Goal: Task Accomplishment & Management: Manage account settings

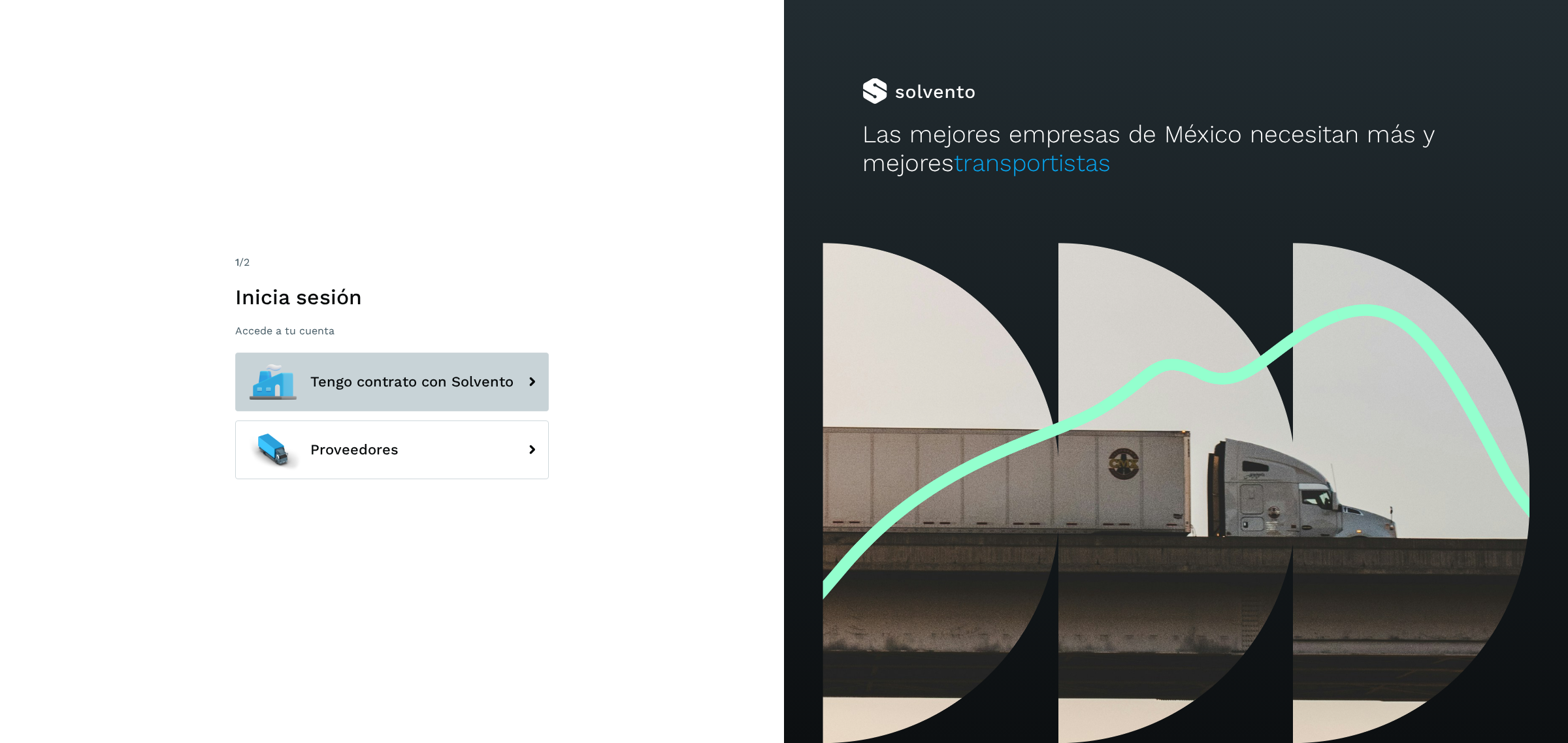
click at [400, 369] on button "Tengo contrato con Solvento" at bounding box center [392, 382] width 313 height 59
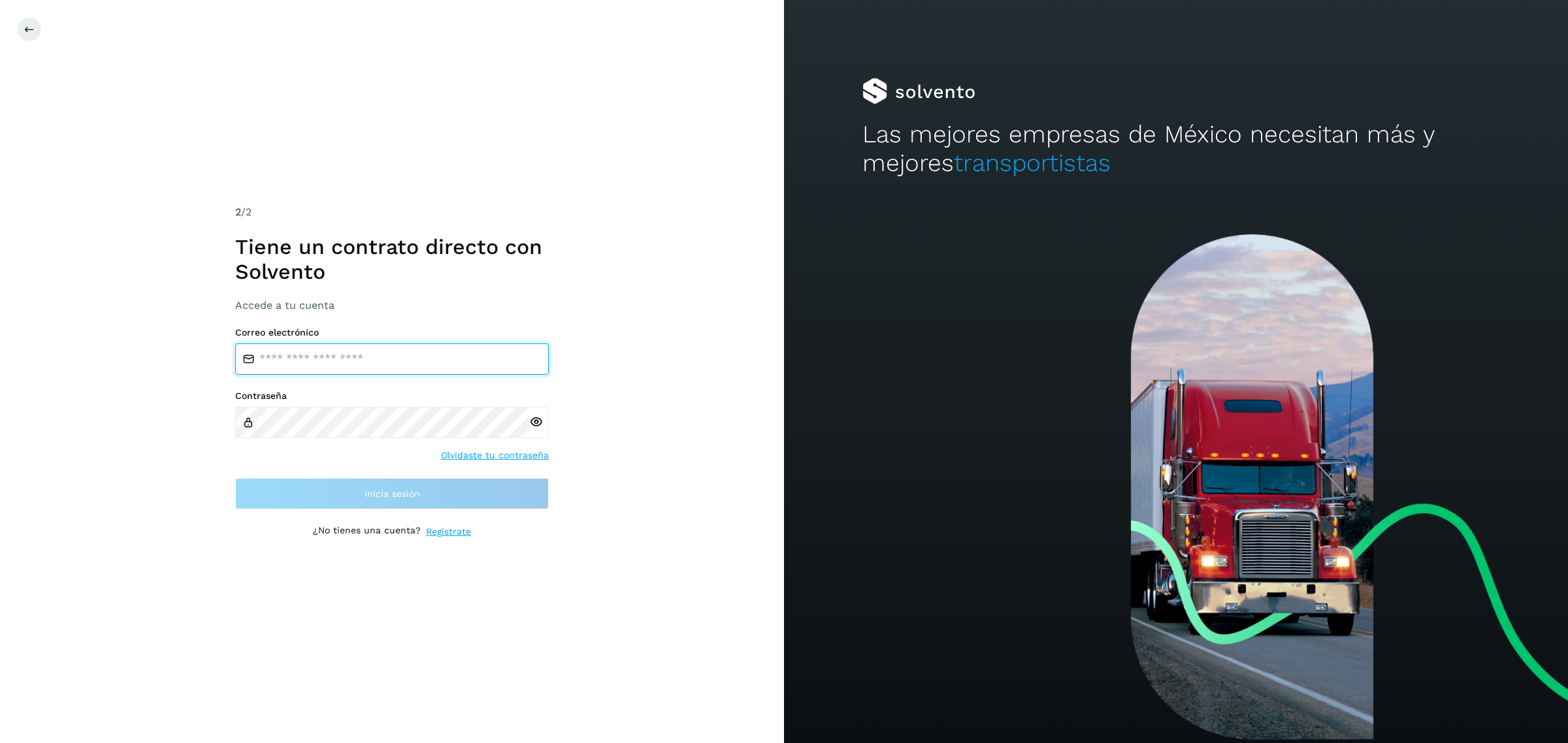
type input "**********"
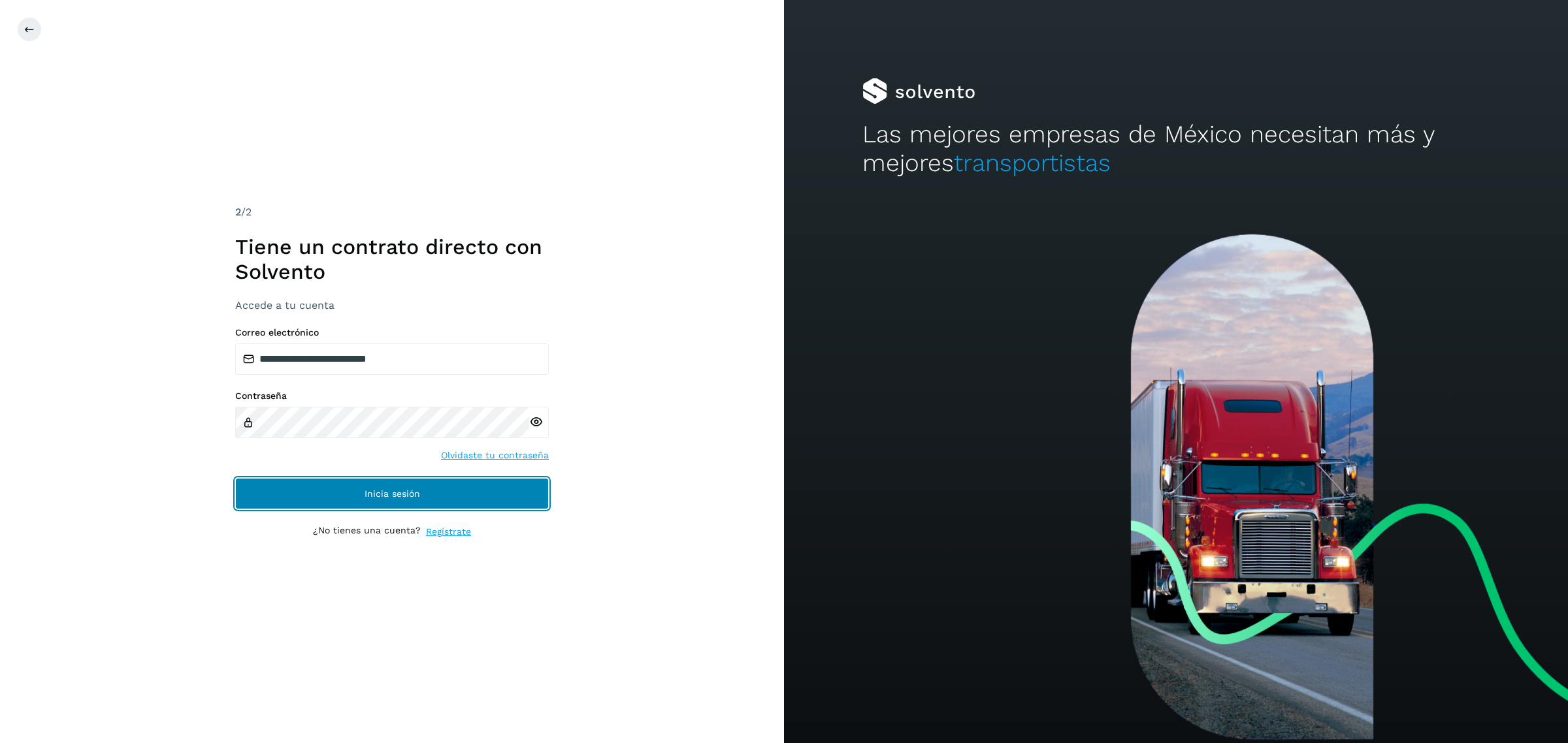
click at [354, 488] on button "Inicia sesión" at bounding box center [392, 494] width 313 height 32
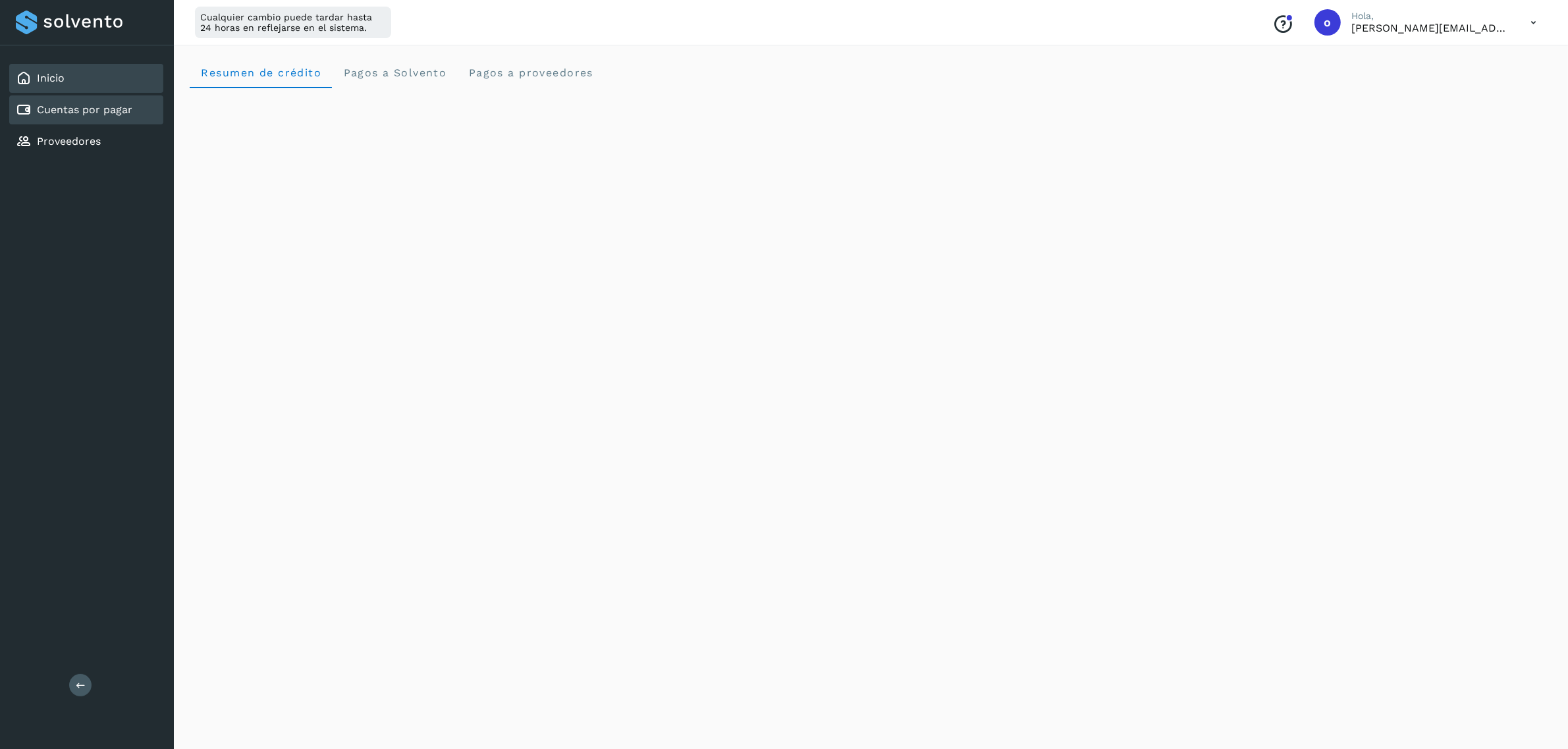
click at [94, 120] on div "Cuentas por pagar" at bounding box center [86, 110] width 154 height 29
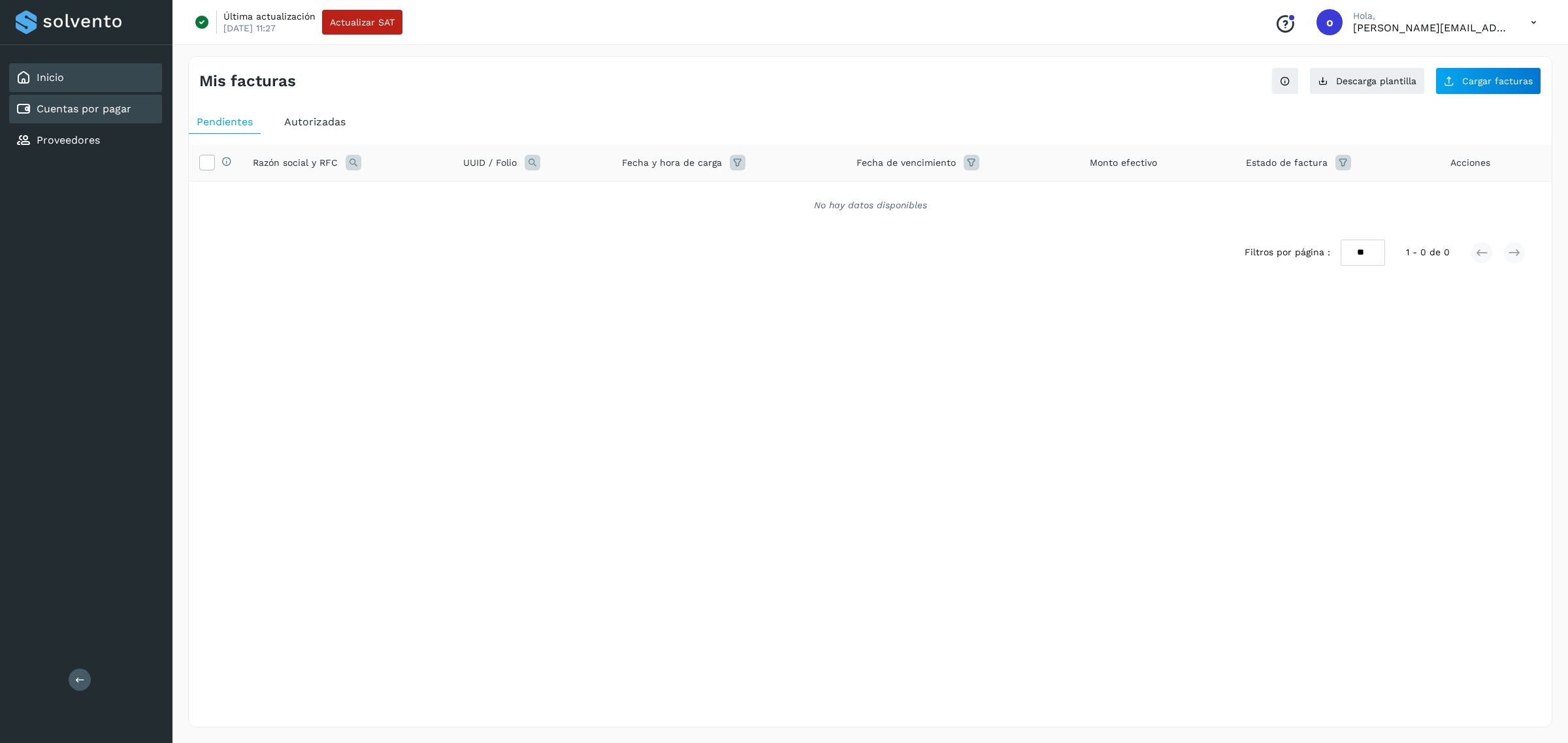
click at [99, 83] on div "Inicio" at bounding box center [86, 78] width 153 height 29
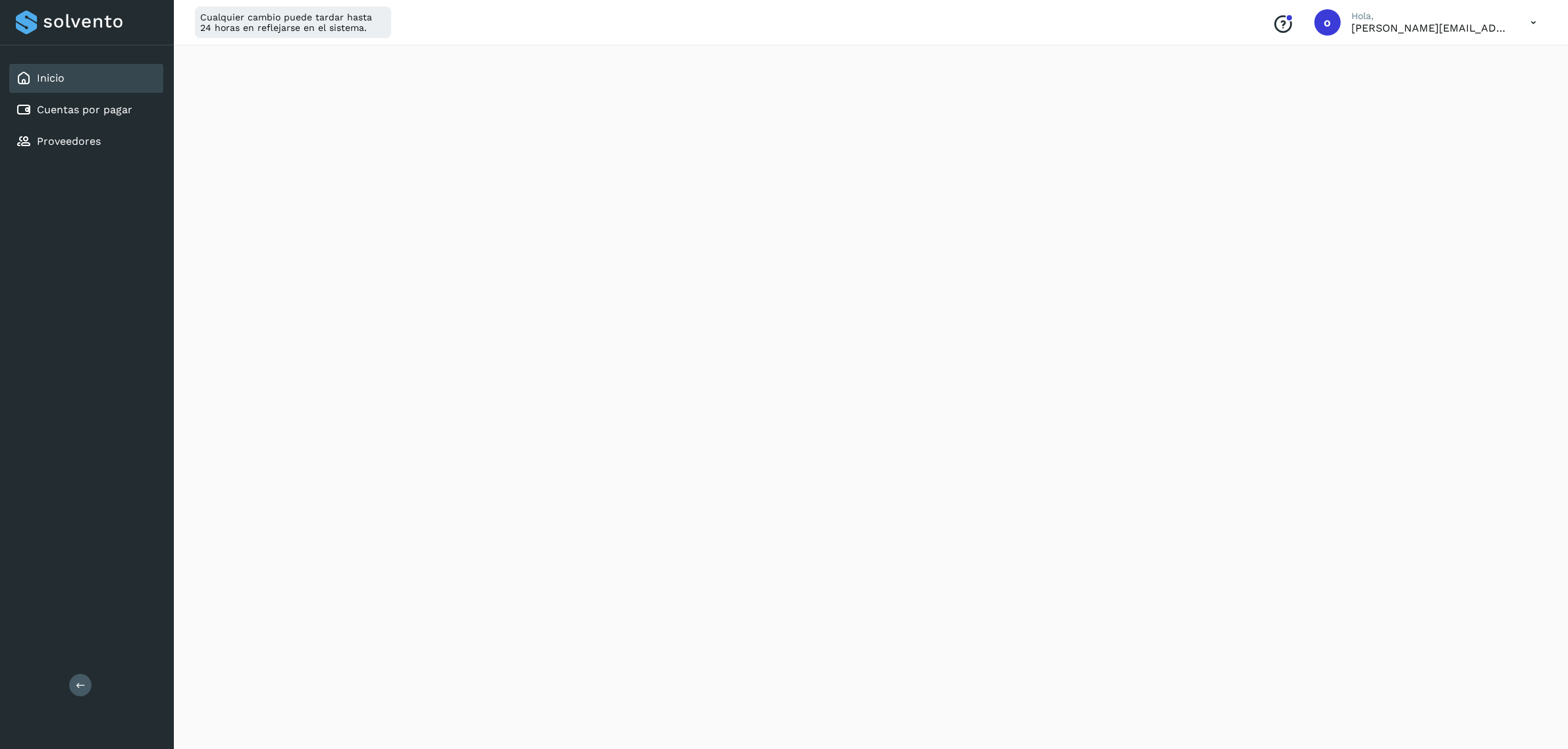
scroll to position [432, 0]
drag, startPoint x: 1340, startPoint y: 245, endPoint x: 1225, endPoint y: 247, distance: 115.0
click at [1337, 245] on div "Initializing..." at bounding box center [870, 240] width 1363 height 1169
click at [64, 117] on div "Cuentas por pagar" at bounding box center [86, 110] width 154 height 29
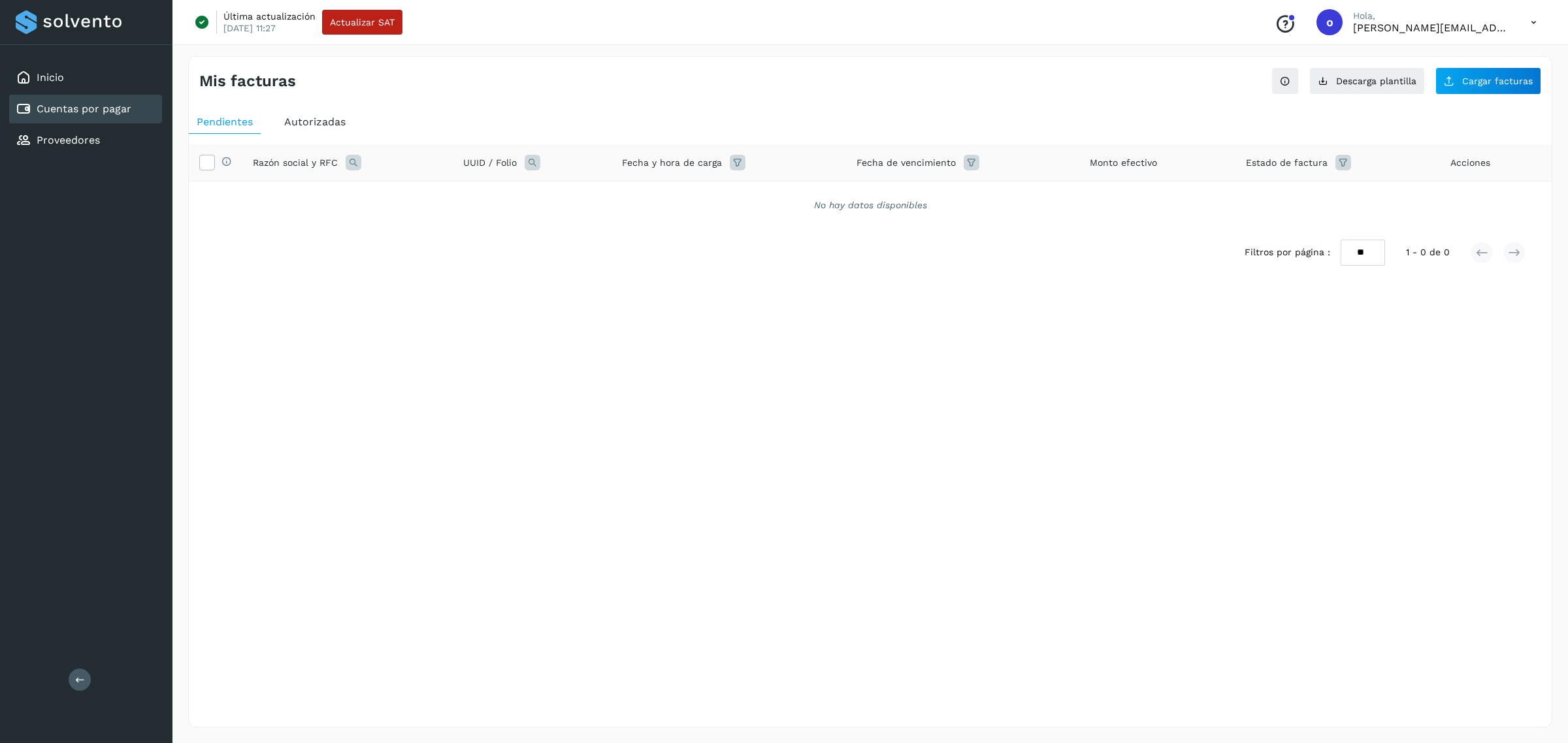
click at [966, 166] on icon at bounding box center [972, 163] width 16 height 16
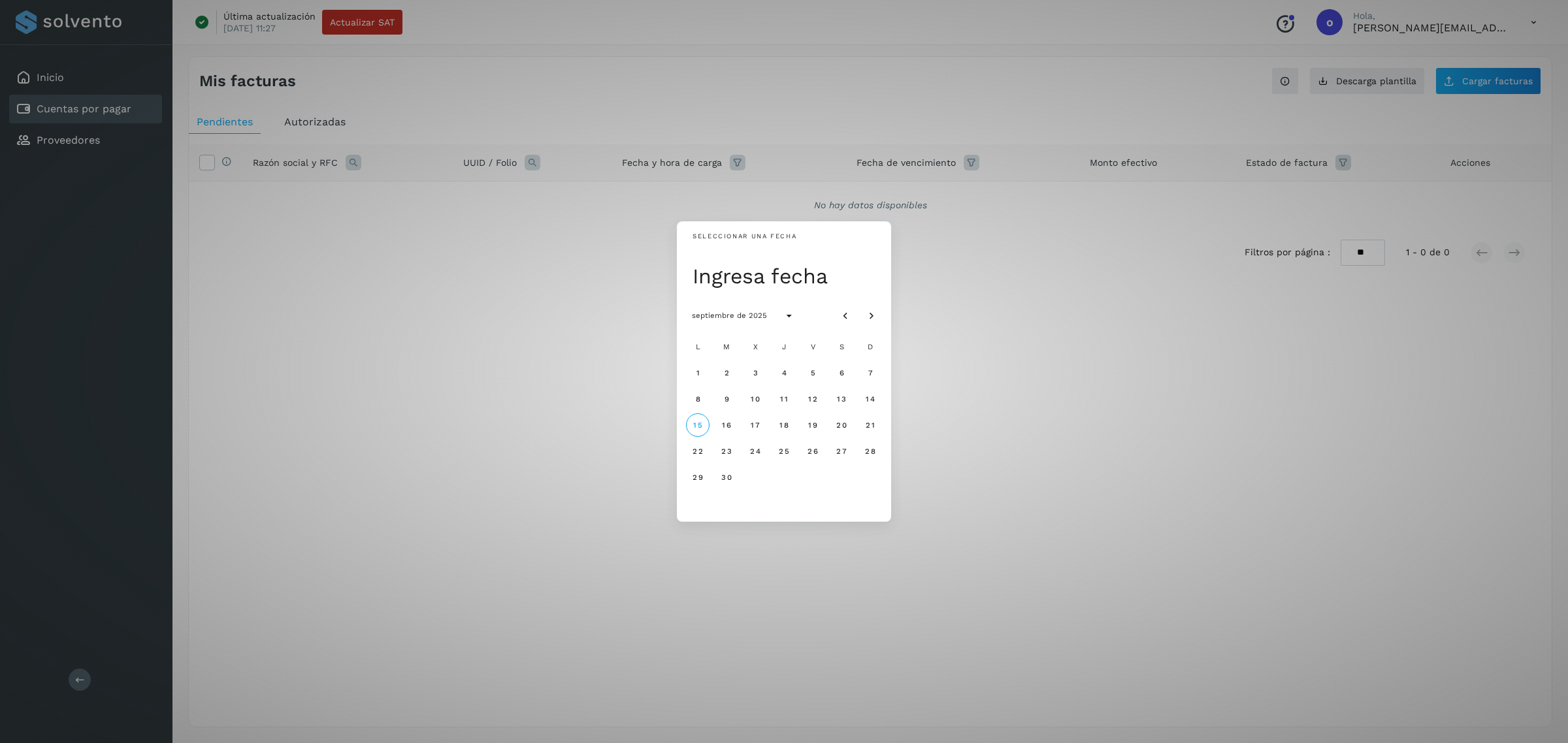
click at [259, 138] on div "Seleccionar una fecha Ingresa fecha septiembre de 2025 L M X J V S D 1 2 3 4 5 …" at bounding box center [784, 372] width 1568 height 743
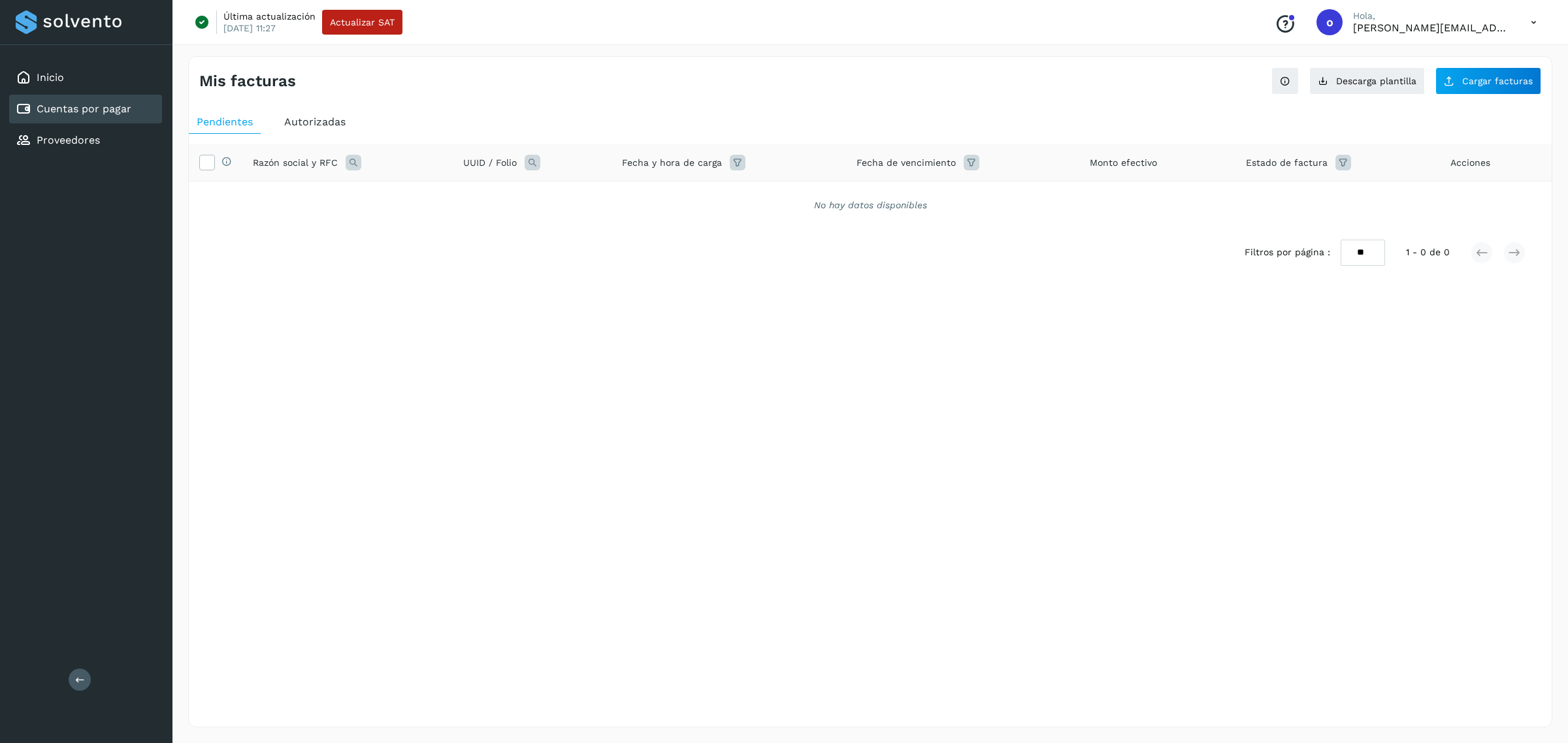
click at [341, 116] on span "Autorizadas" at bounding box center [315, 122] width 61 height 12
click at [961, 165] on icon at bounding box center [962, 163] width 16 height 16
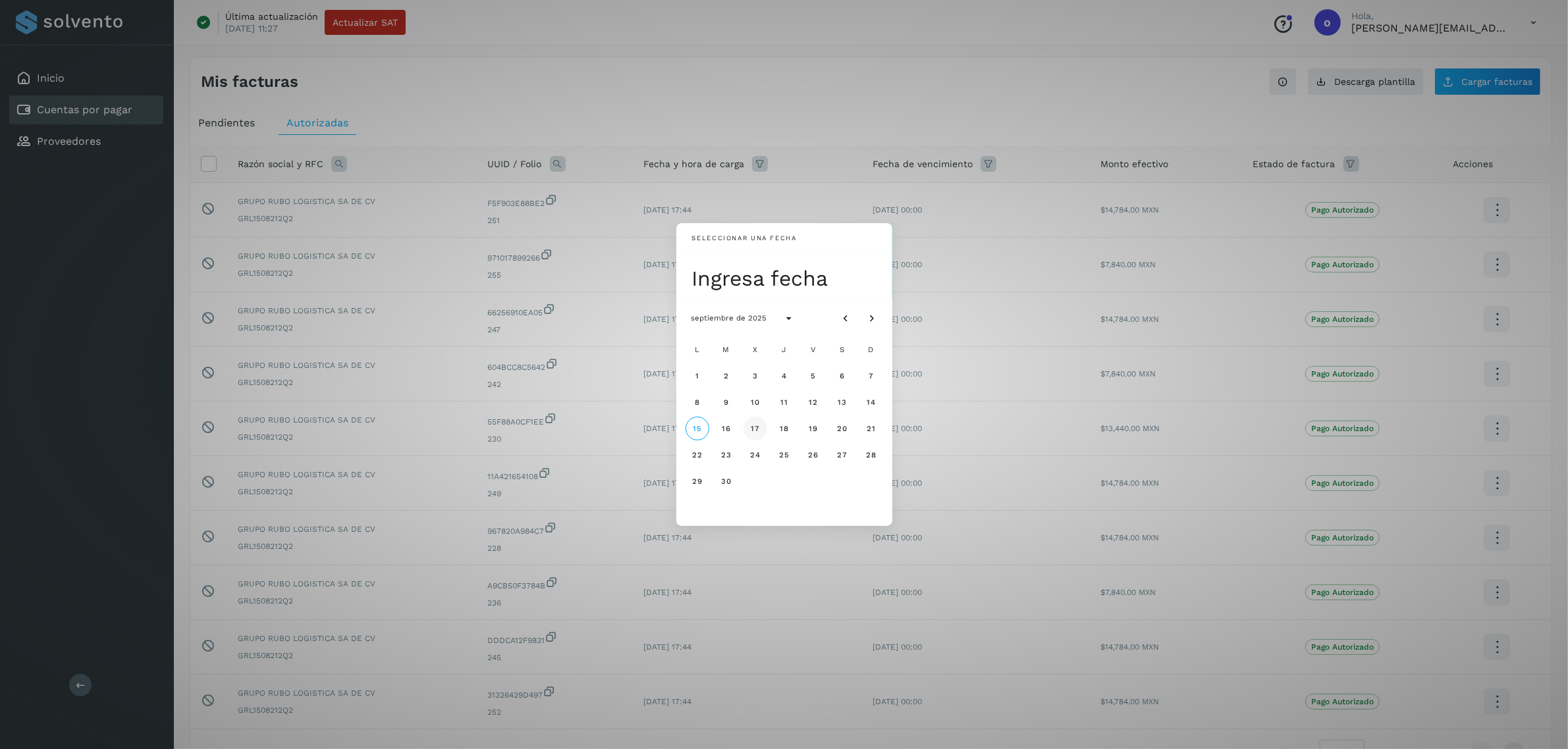
click at [754, 422] on button "17" at bounding box center [755, 428] width 24 height 24
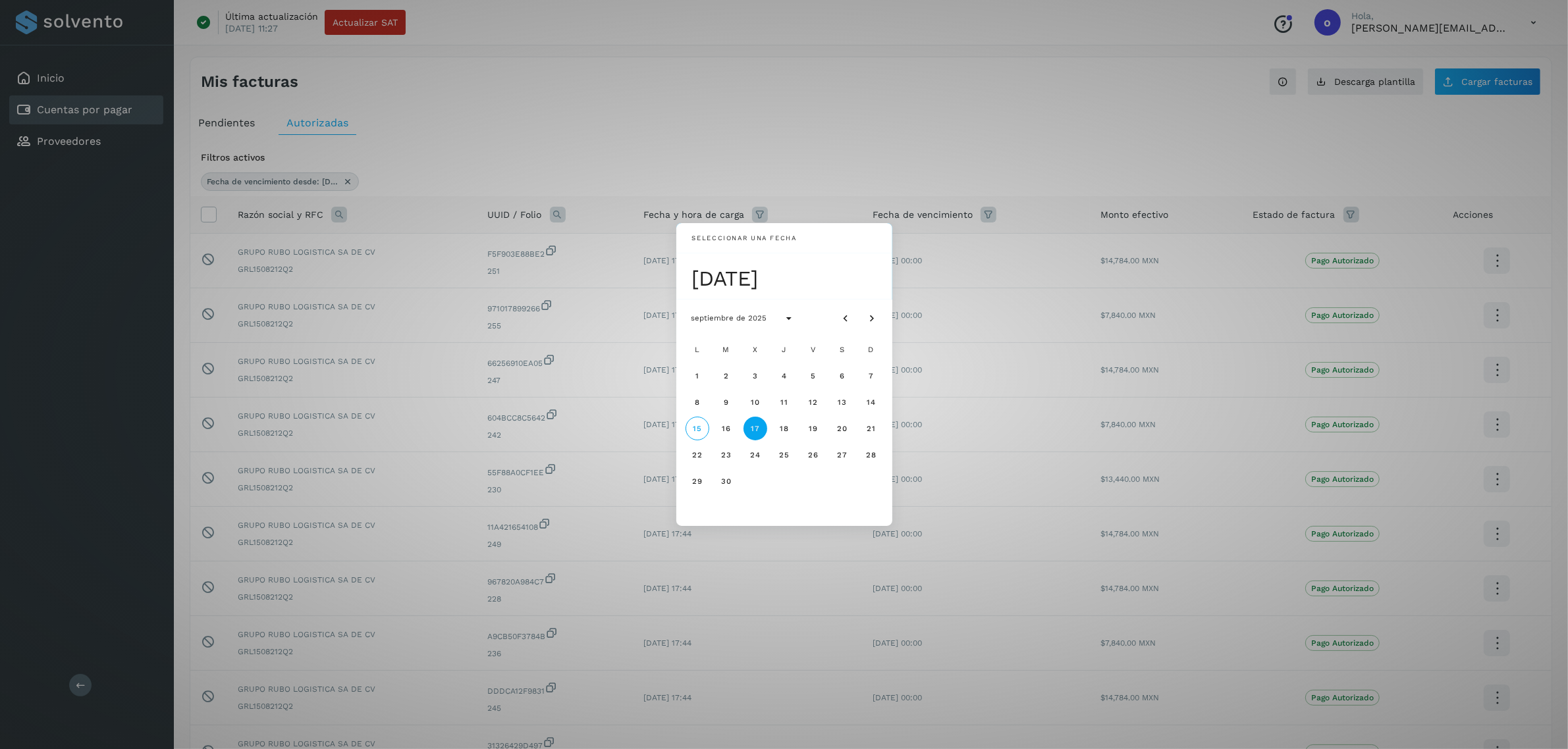
click at [862, 131] on div "Seleccionar una fecha [DATE] [DATE] L M X J V S D 1 2 3 4 5 6 7 8 9 10 11 12 13…" at bounding box center [784, 374] width 1568 height 749
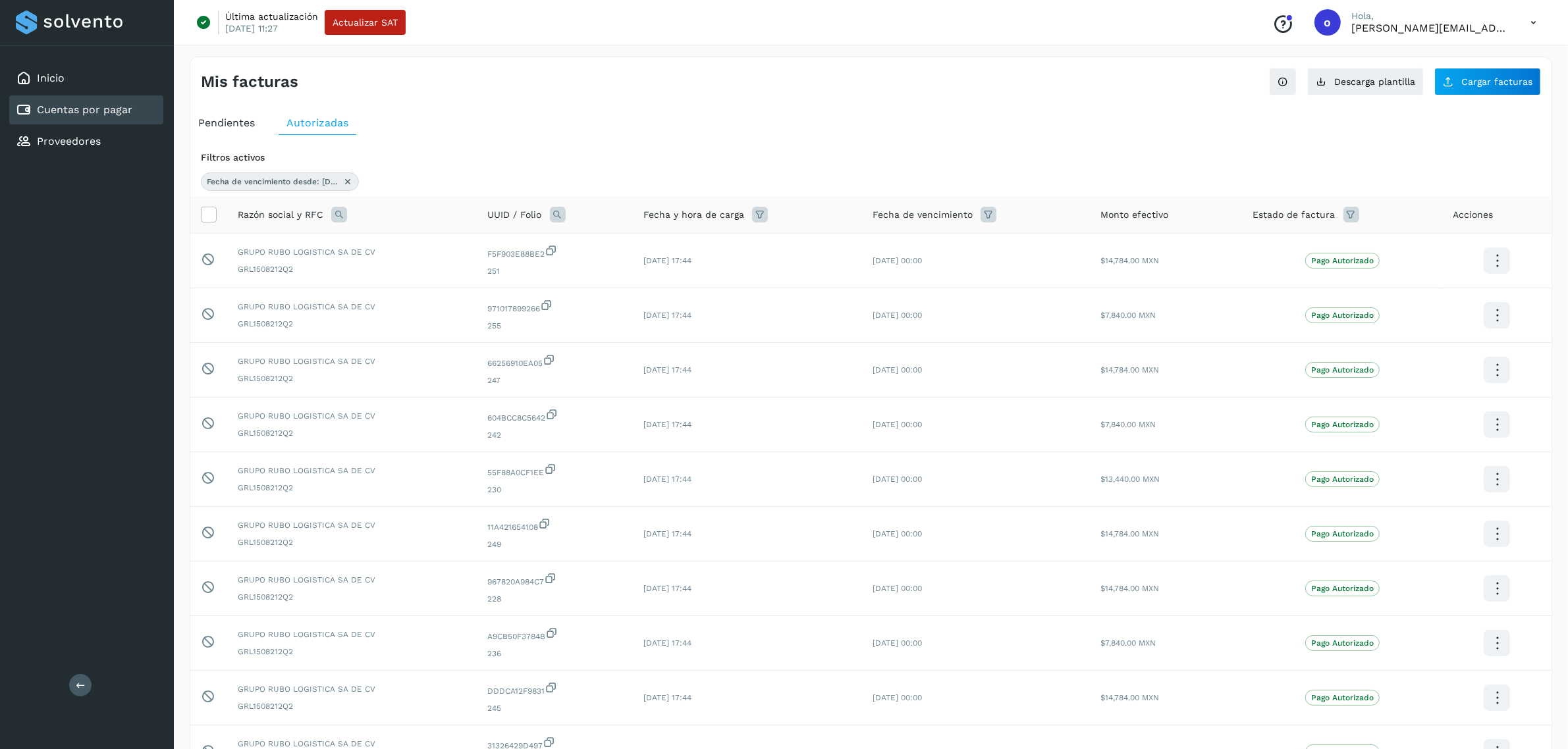
scroll to position [146, 0]
